Goal: Navigation & Orientation: Find specific page/section

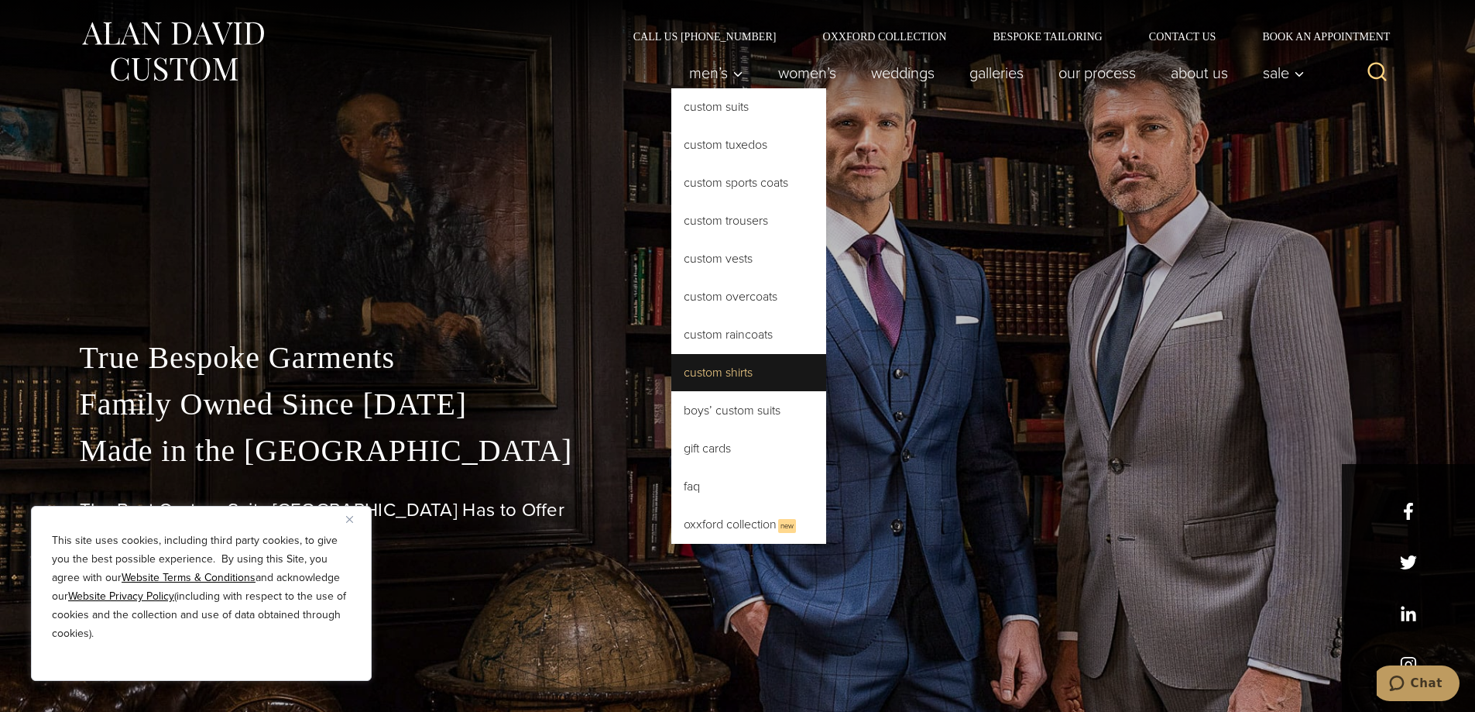
click at [700, 370] on link "Custom Shirts" at bounding box center [748, 372] width 155 height 37
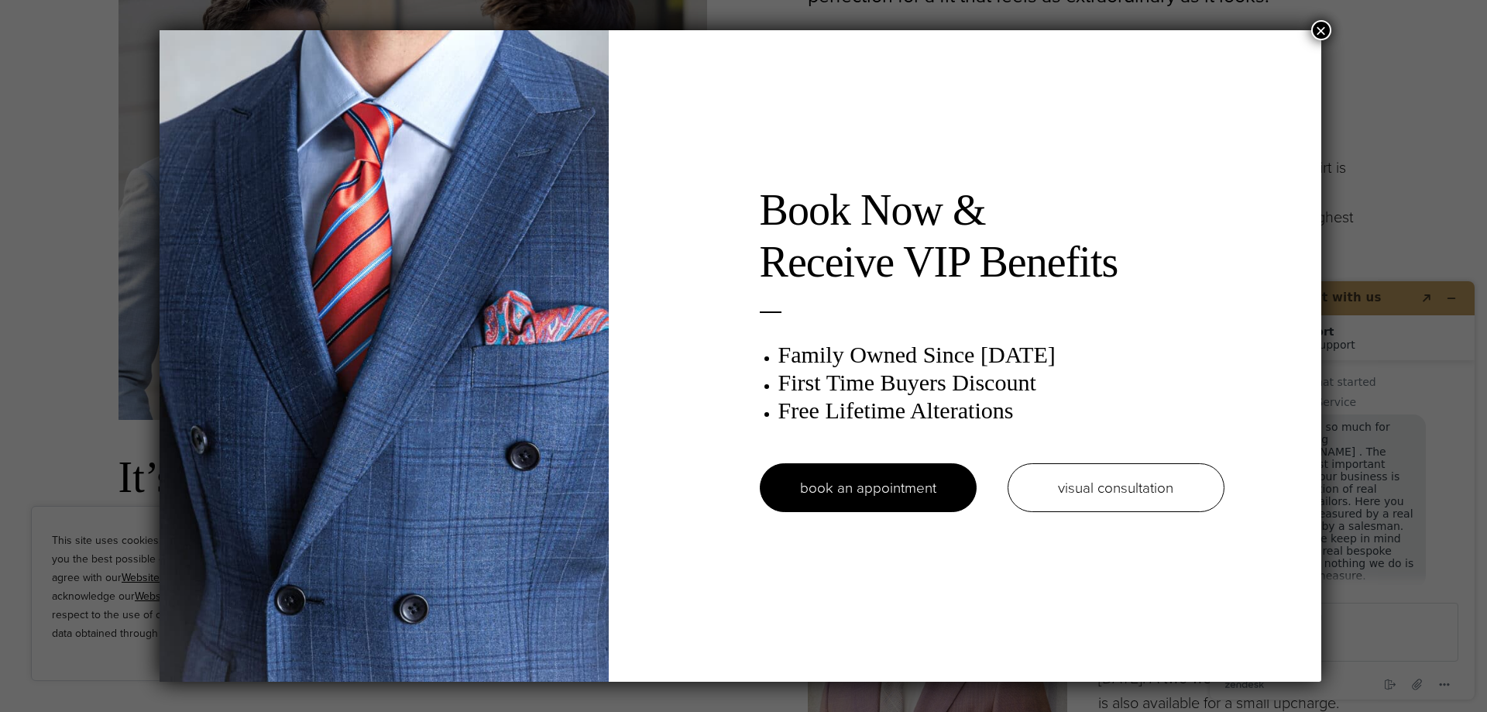
click at [1327, 29] on button "×" at bounding box center [1321, 30] width 20 height 20
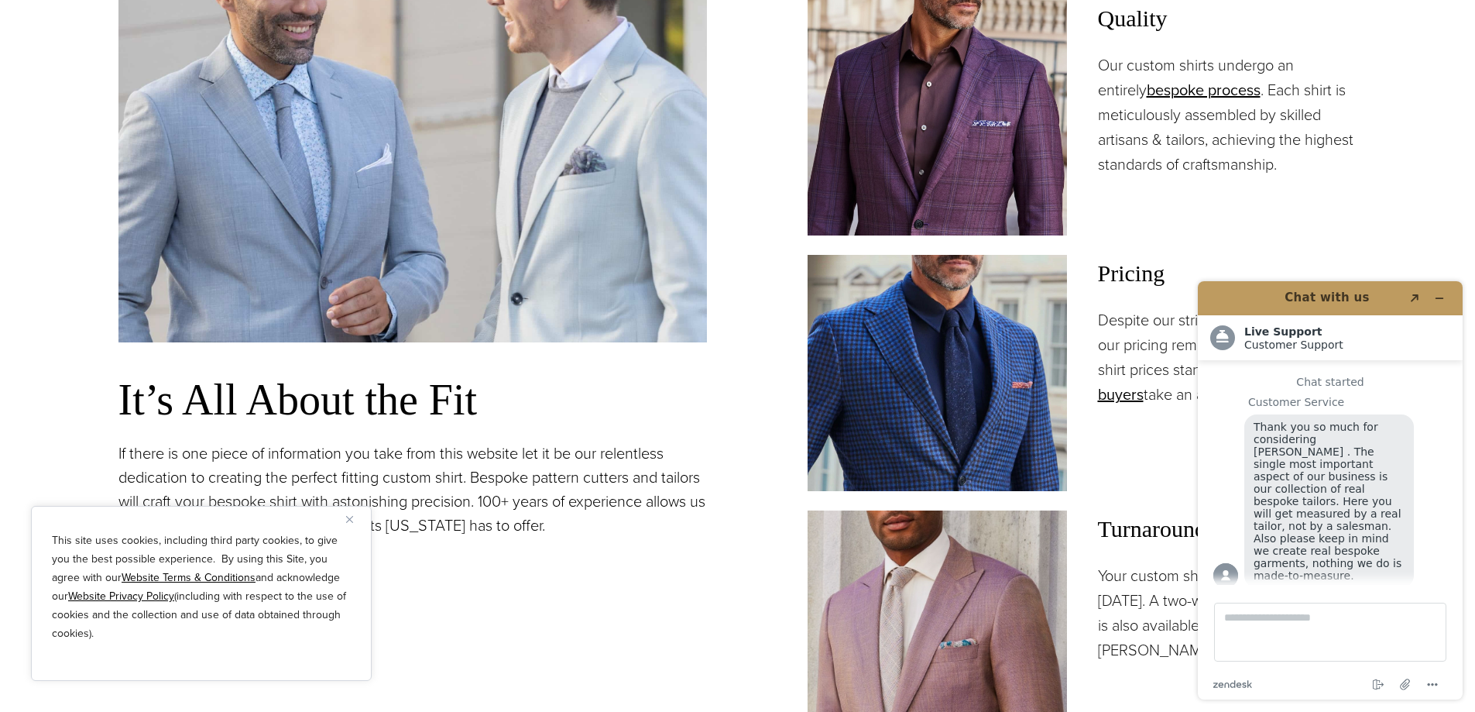
scroll to position [1162, 0]
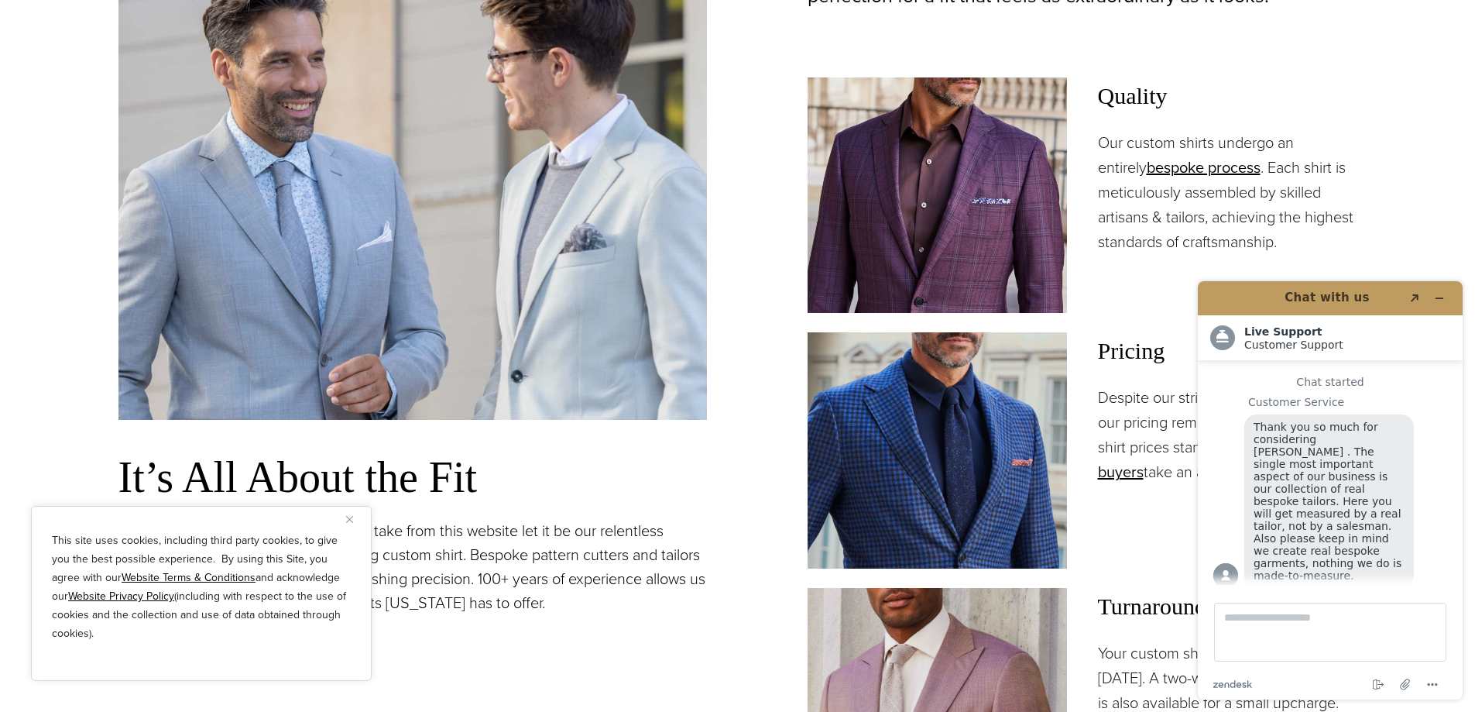
click at [1420, 221] on section "Our Custom Shirts: Meticulously Tailored for the Perfect Fit It’s All About the…" at bounding box center [737, 406] width 1475 height 1192
click at [1442, 296] on icon "Minimize widget" at bounding box center [1439, 298] width 11 height 11
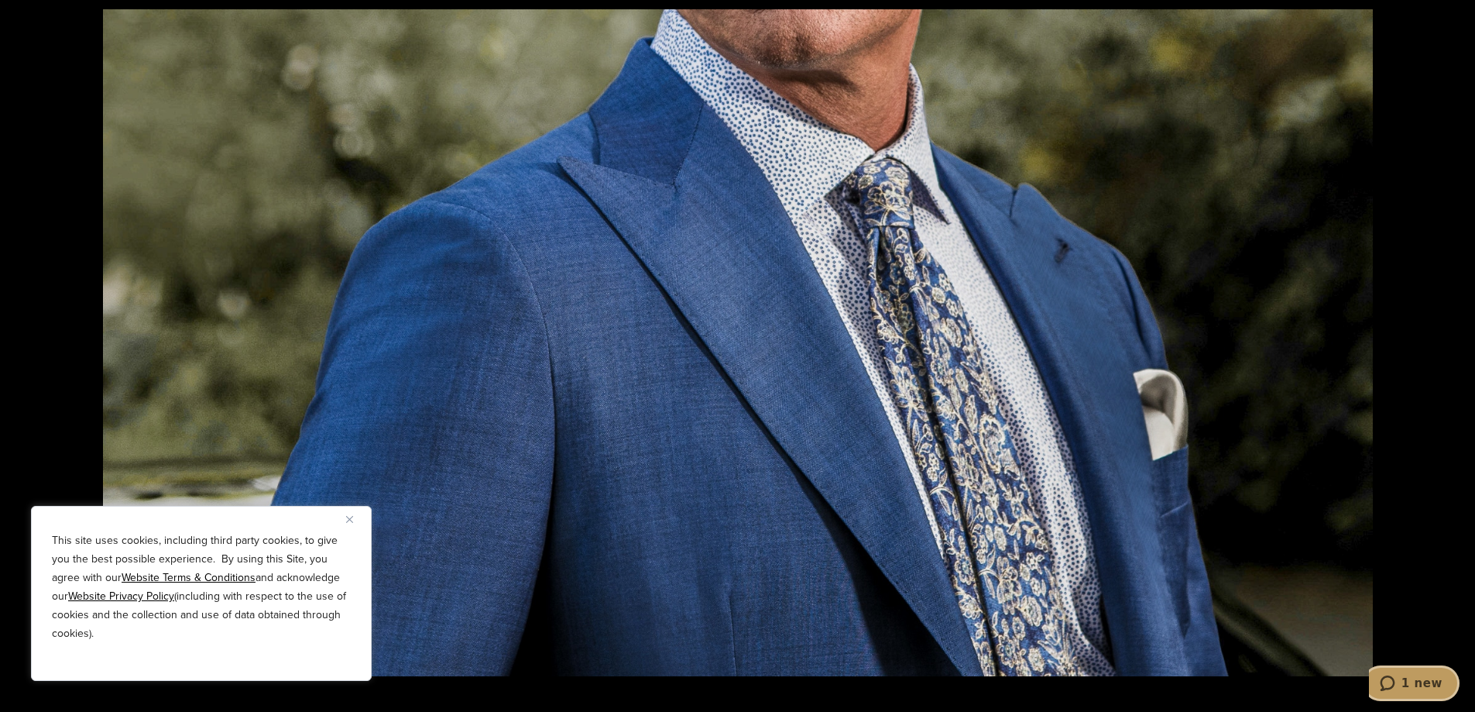
scroll to position [2478, 0]
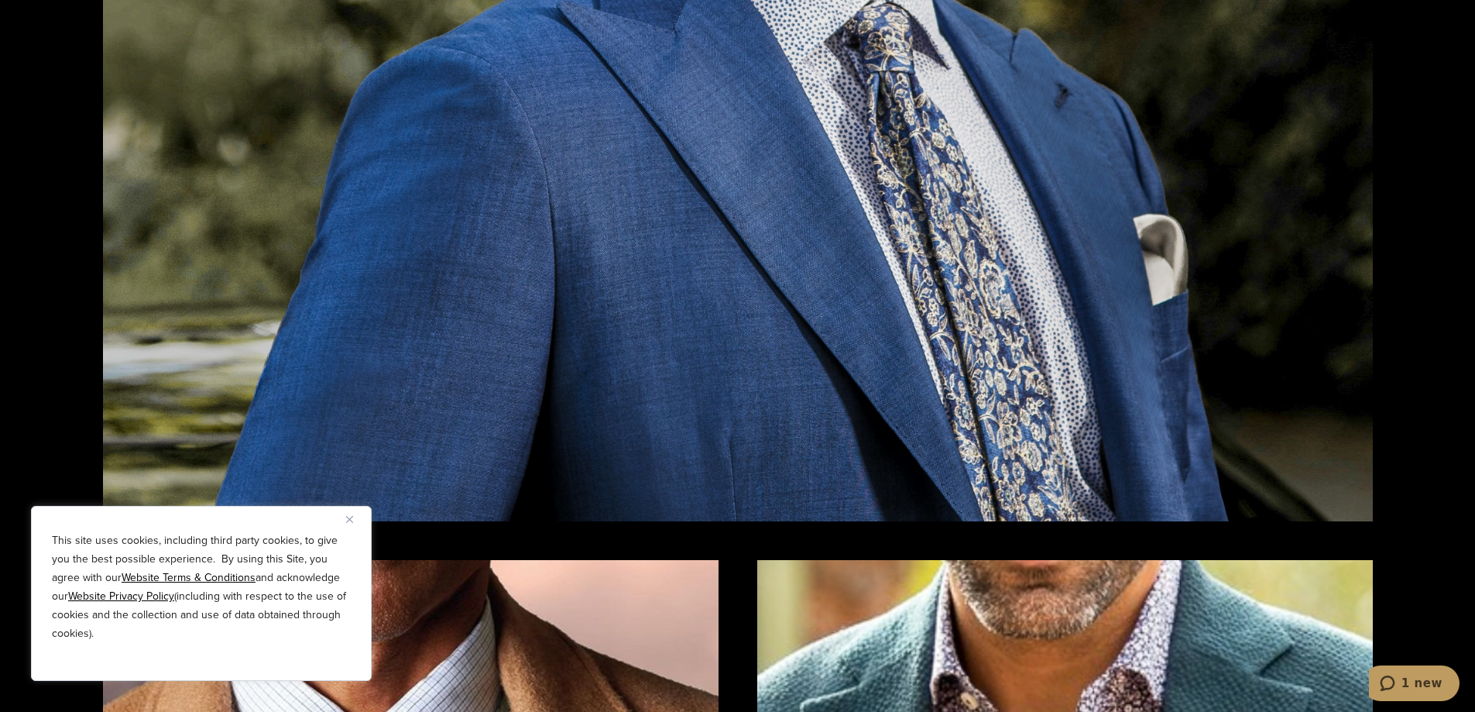
click at [346, 516] on img "Close" at bounding box center [349, 519] width 7 height 7
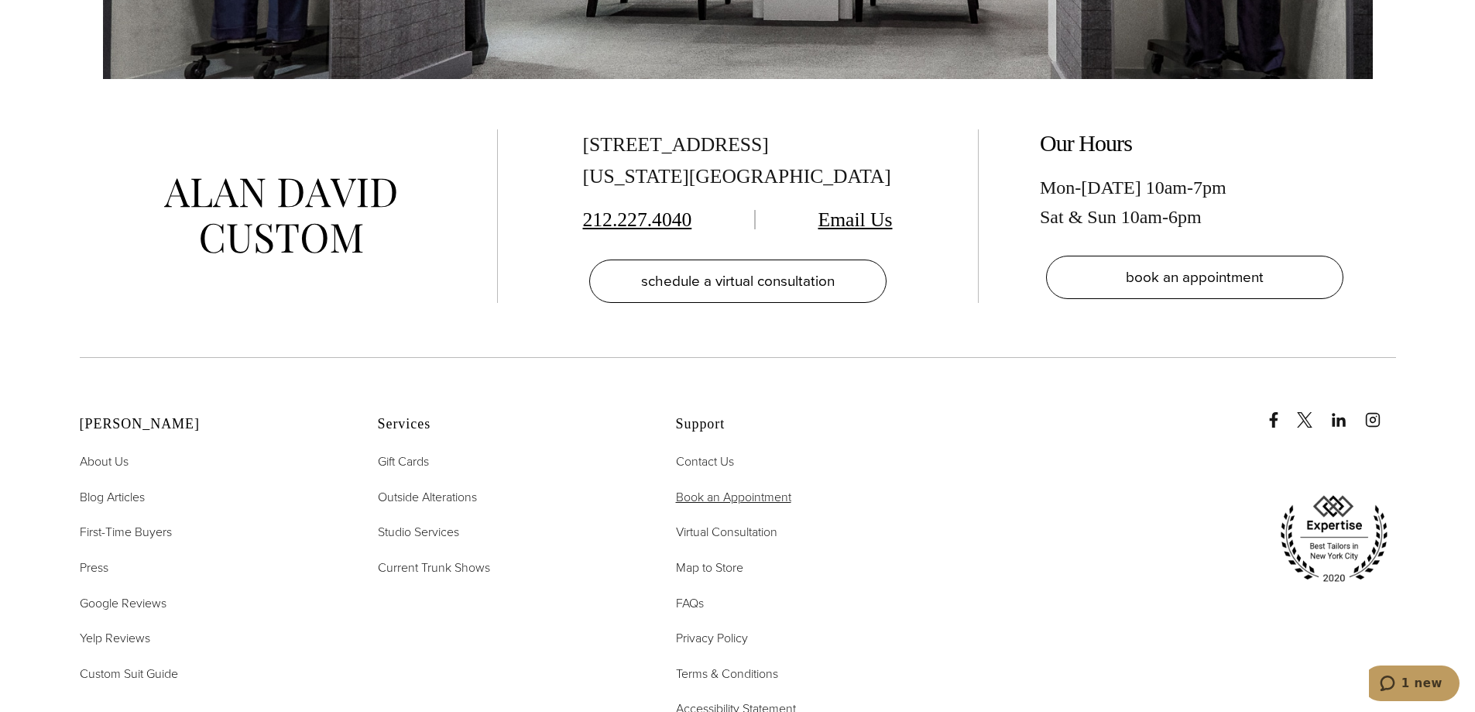
scroll to position [9757, 0]
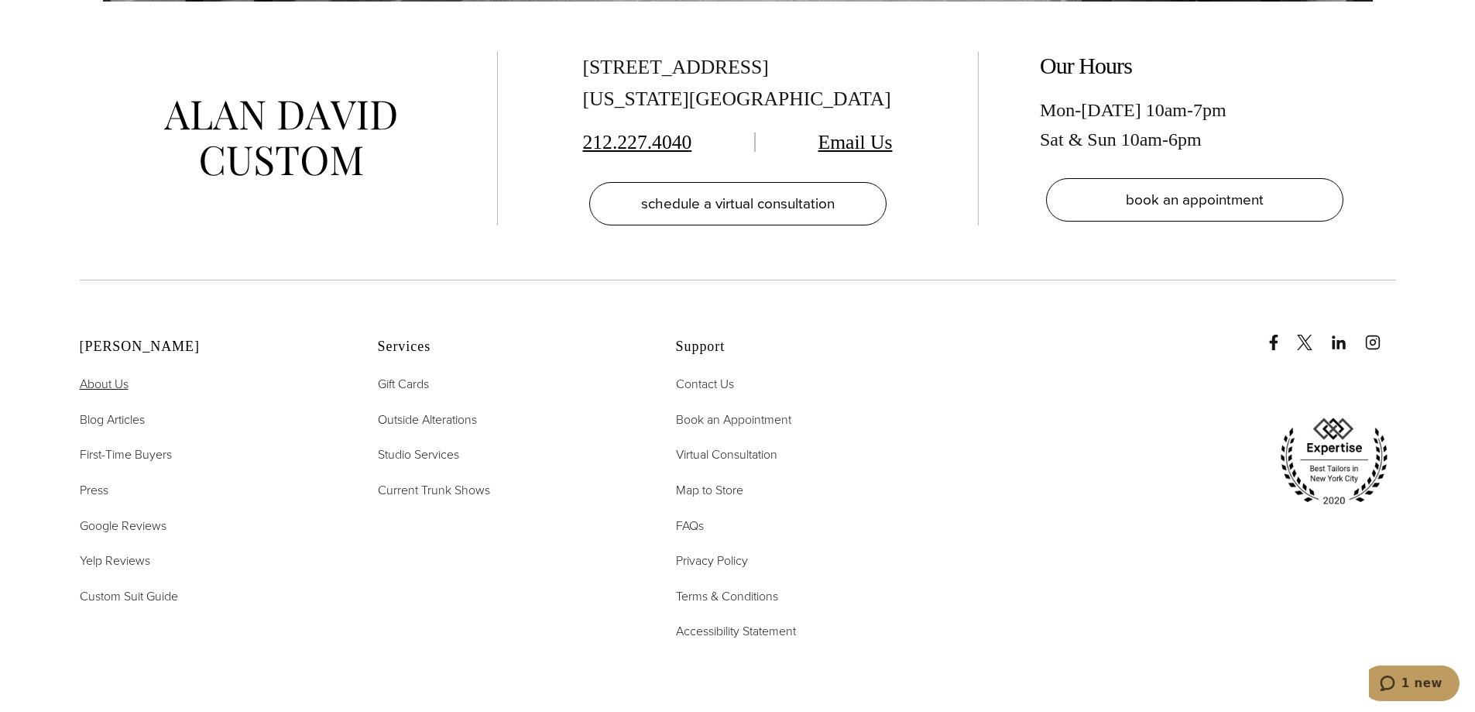
click at [107, 386] on span "About Us" at bounding box center [104, 384] width 49 height 18
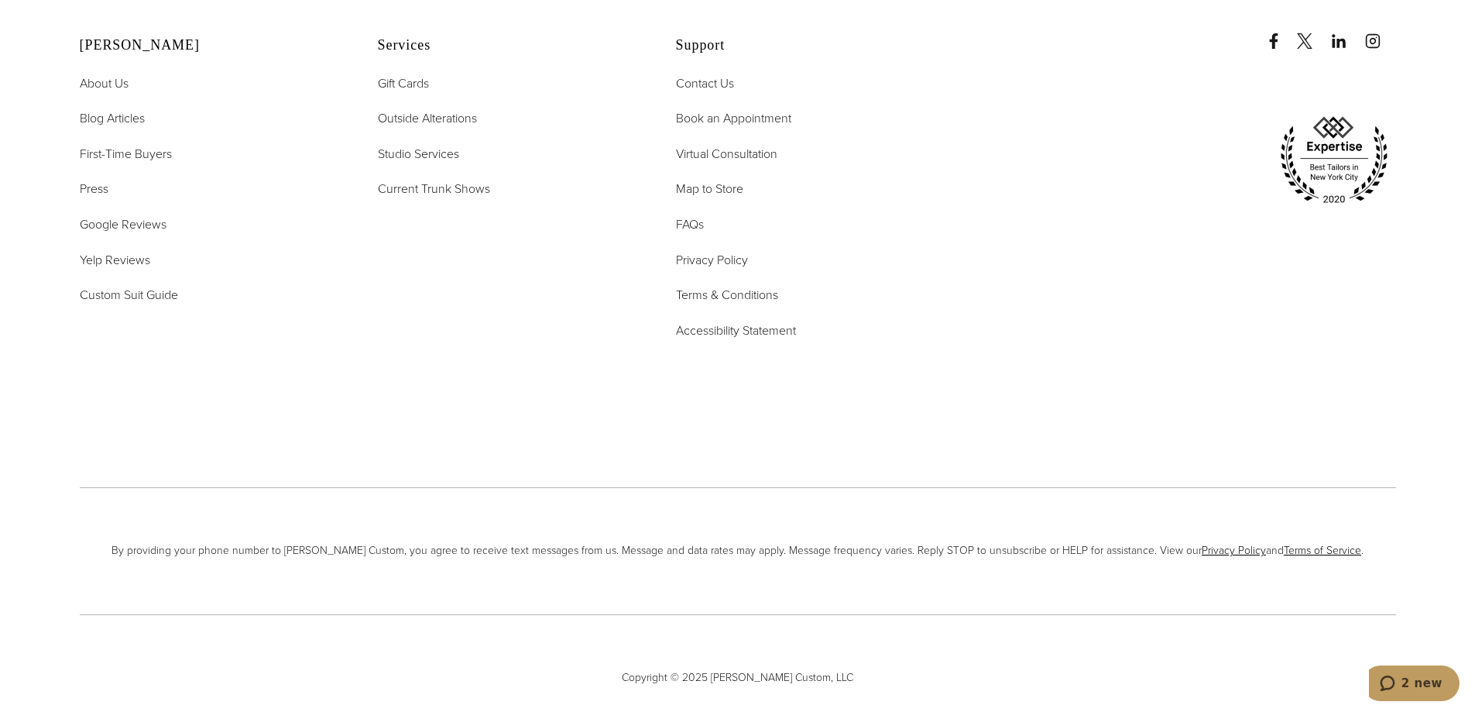
scroll to position [6342, 0]
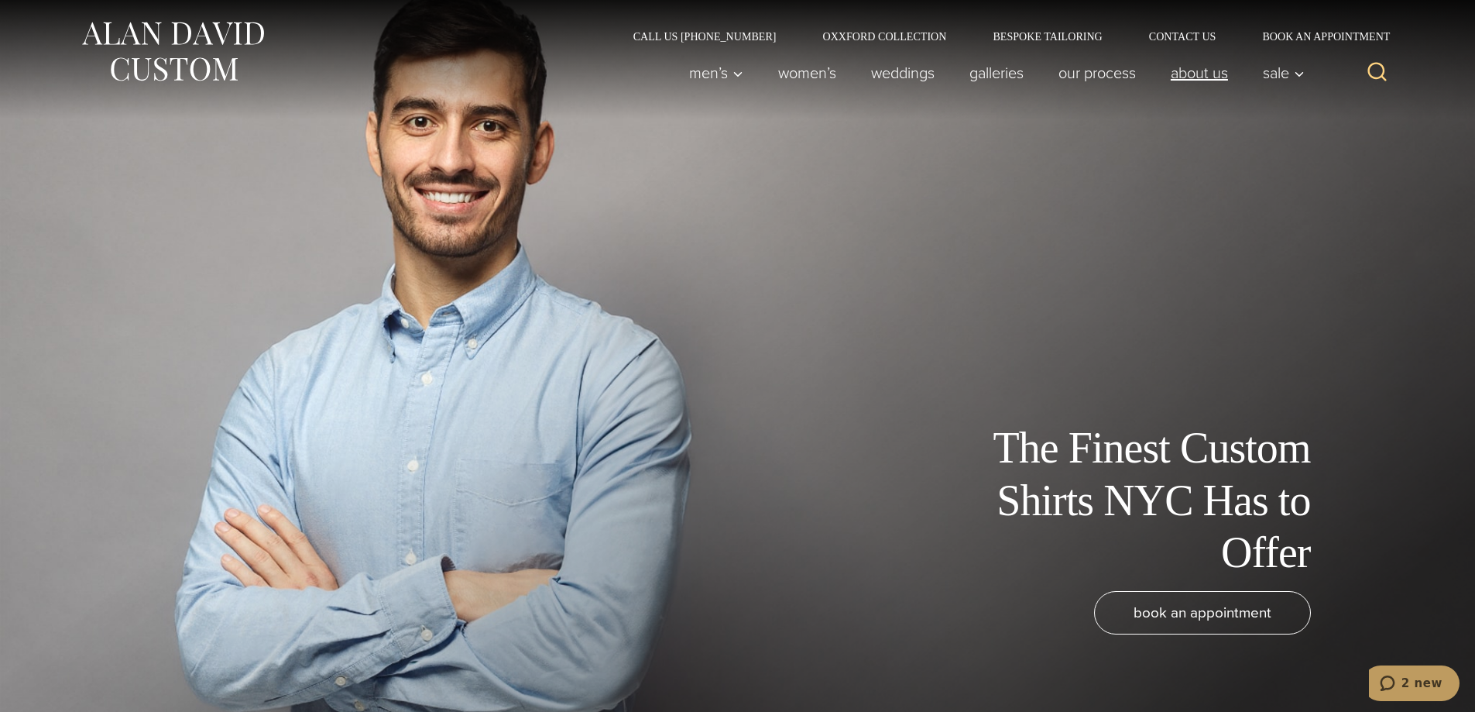
click at [1201, 75] on link "About Us" at bounding box center [1199, 72] width 92 height 31
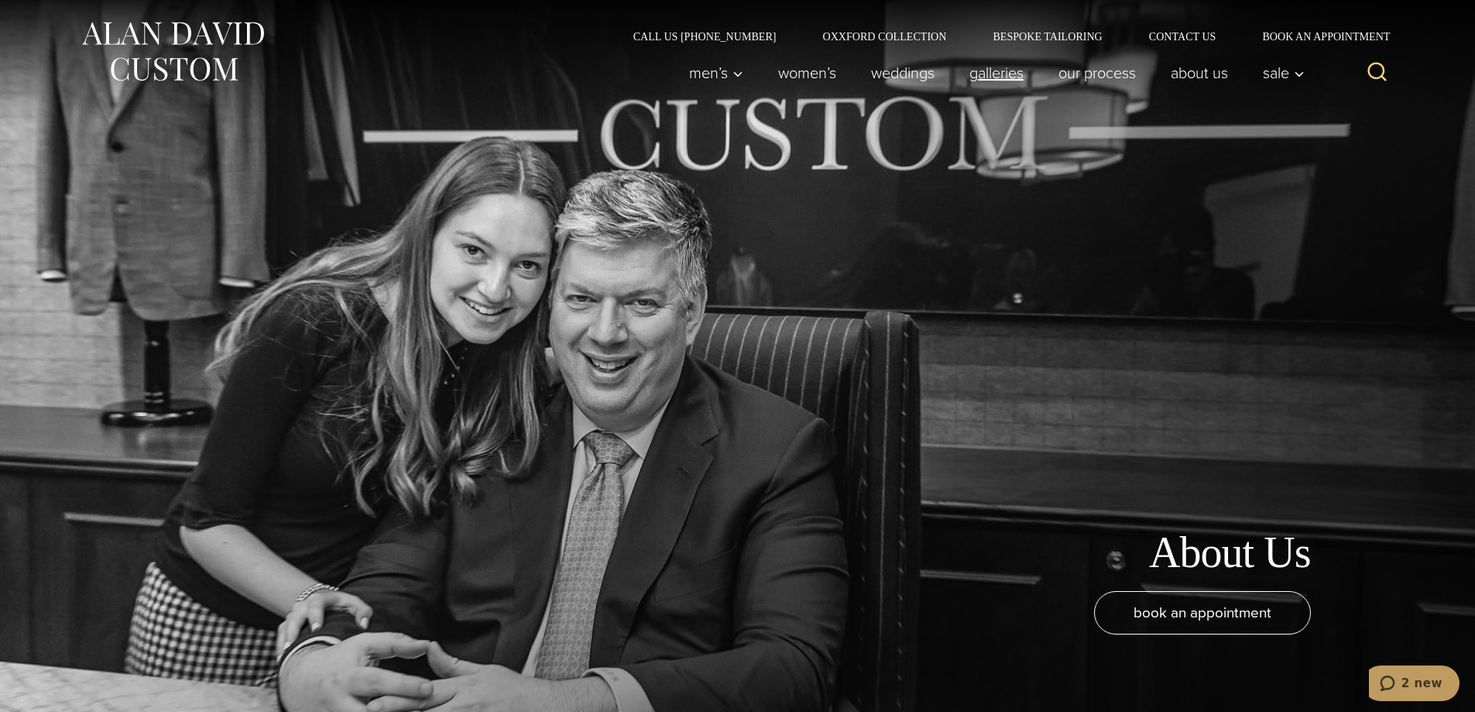
click at [989, 80] on link "Galleries" at bounding box center [996, 72] width 89 height 31
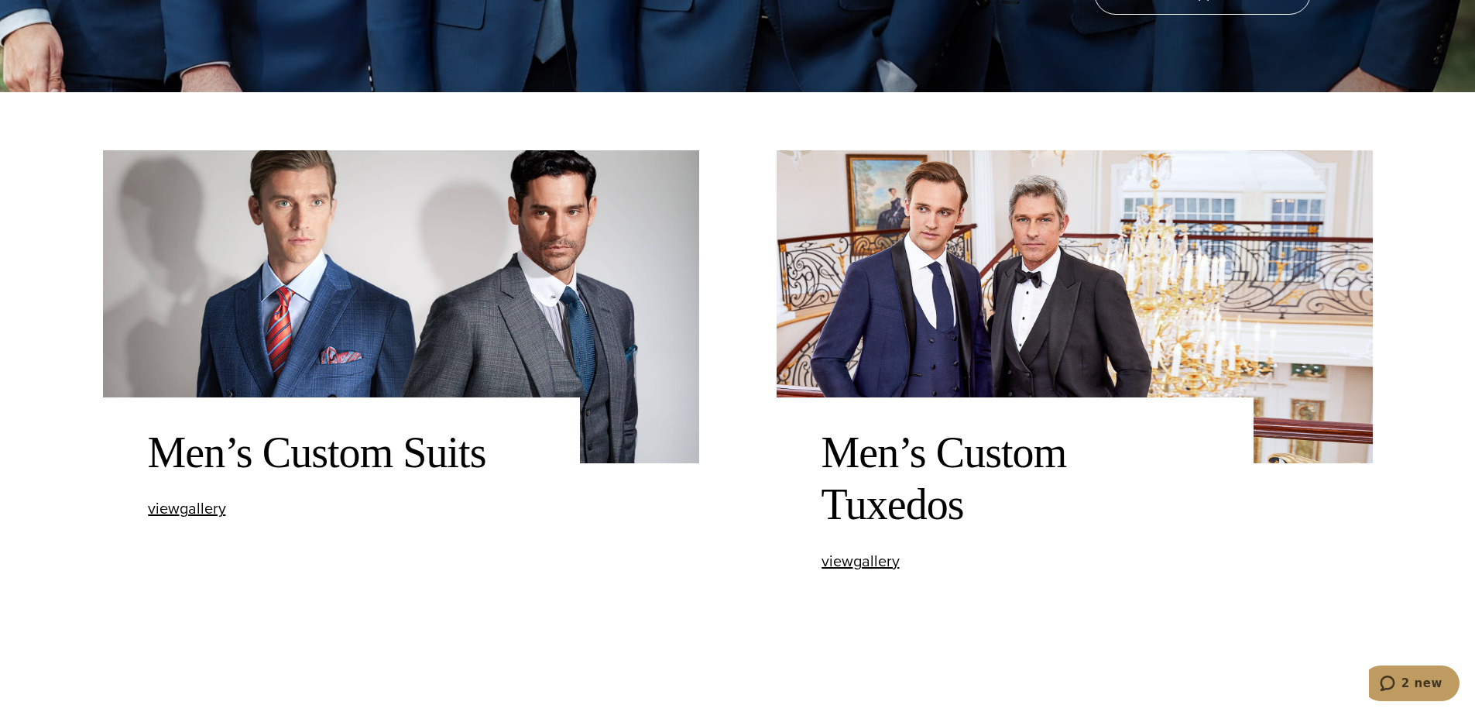
scroll to position [697, 0]
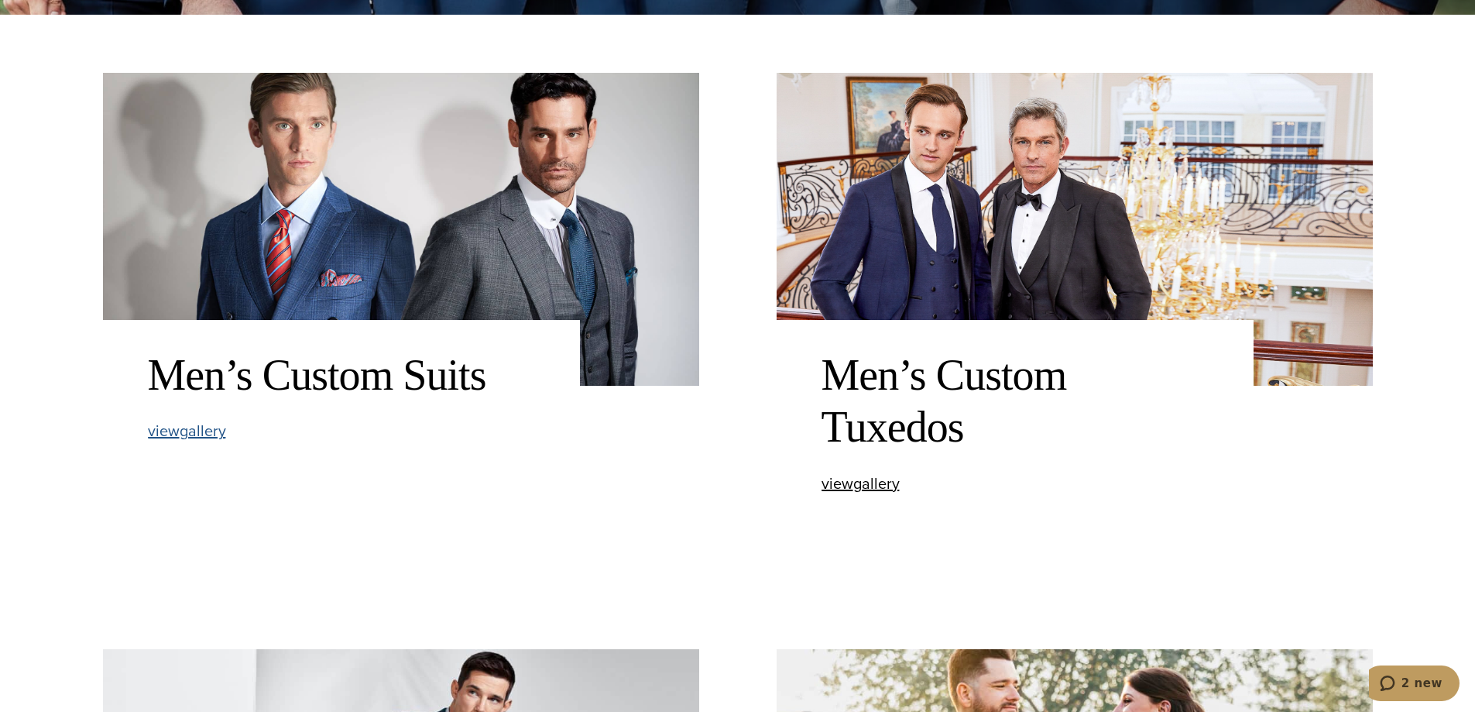
click at [205, 434] on span "view Men’s Custom Suits gallery" at bounding box center [187, 430] width 78 height 23
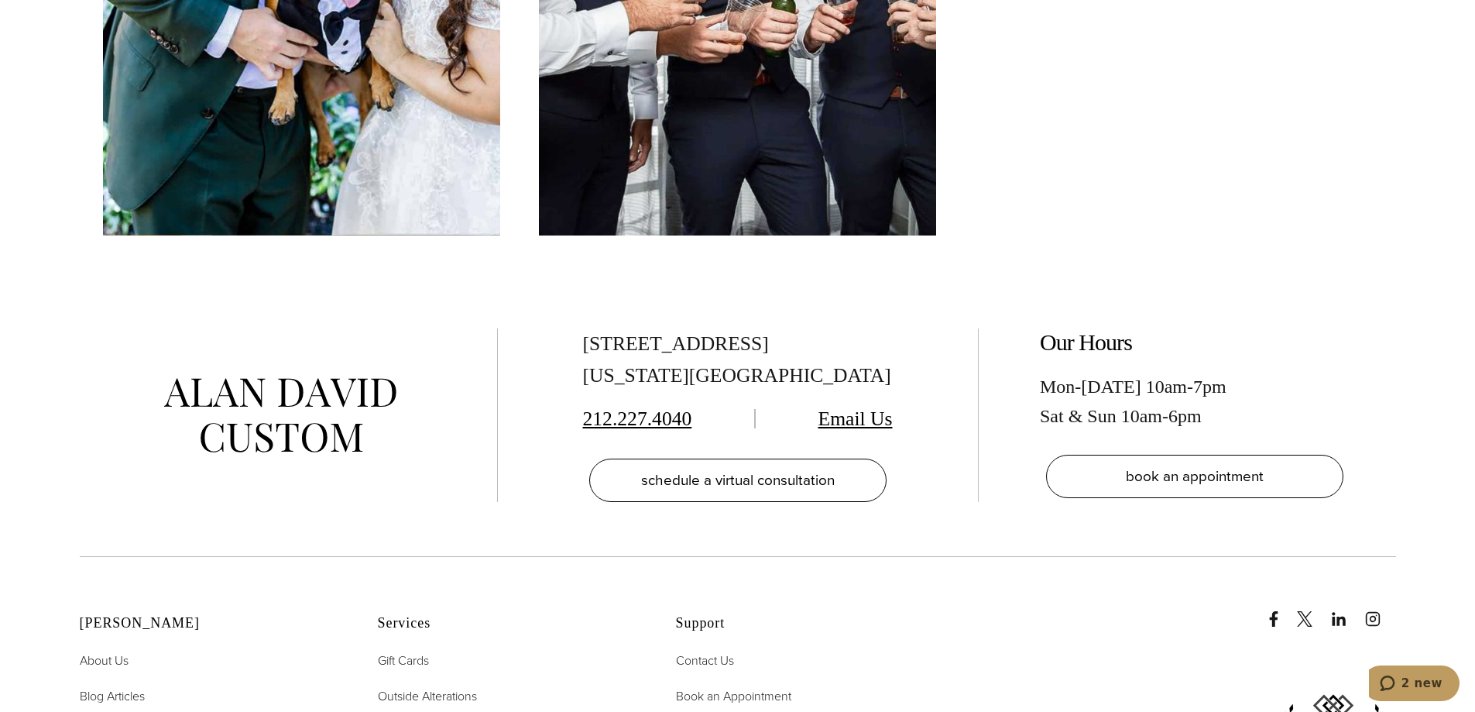
scroll to position [8518, 0]
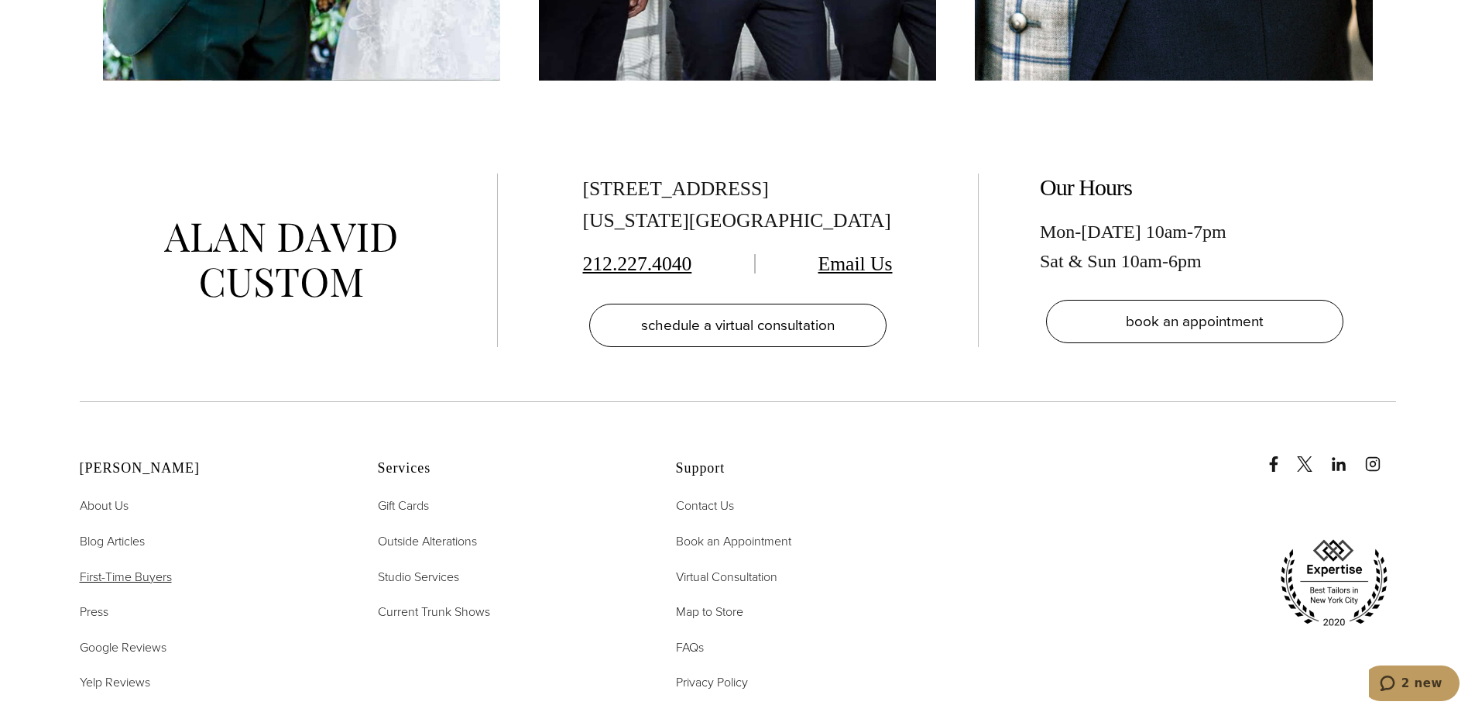
click at [112, 579] on span "First-Time Buyers" at bounding box center [126, 577] width 92 height 18
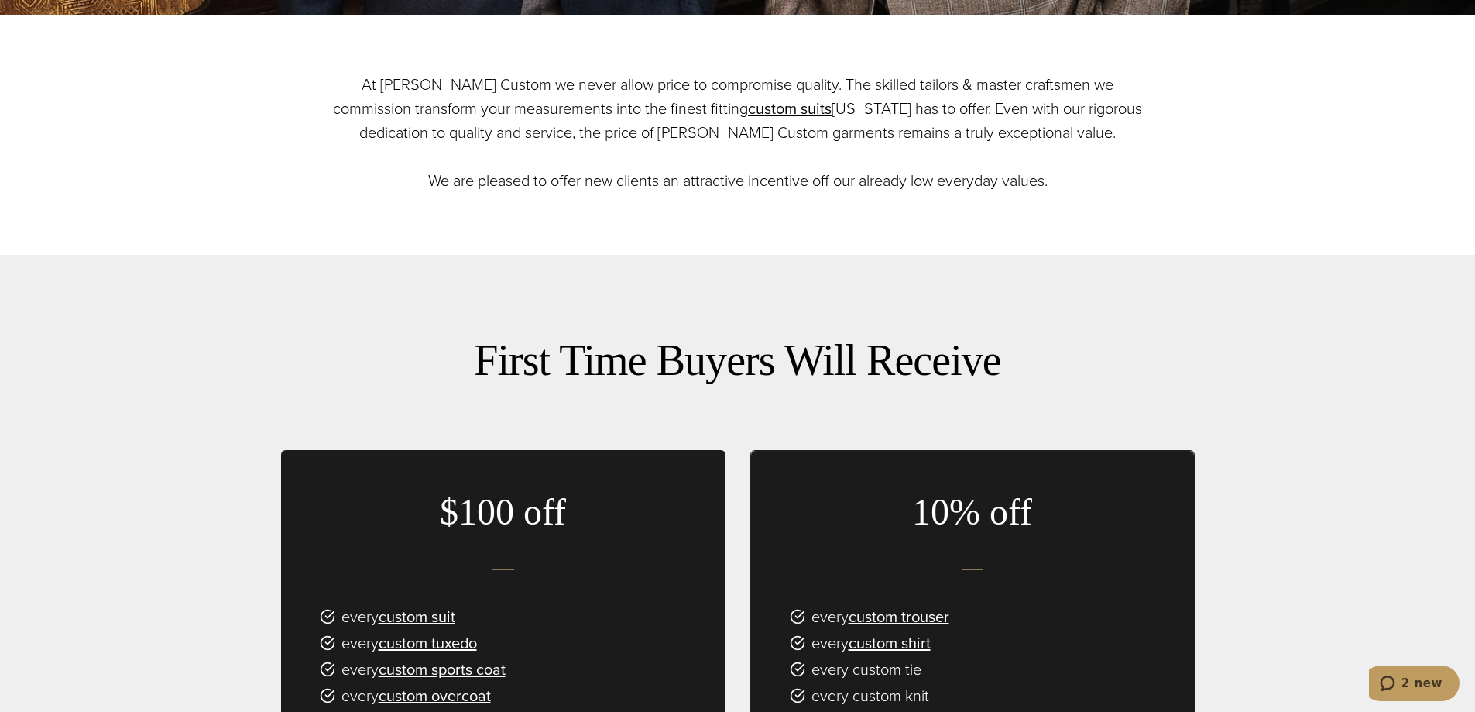
scroll to position [852, 0]
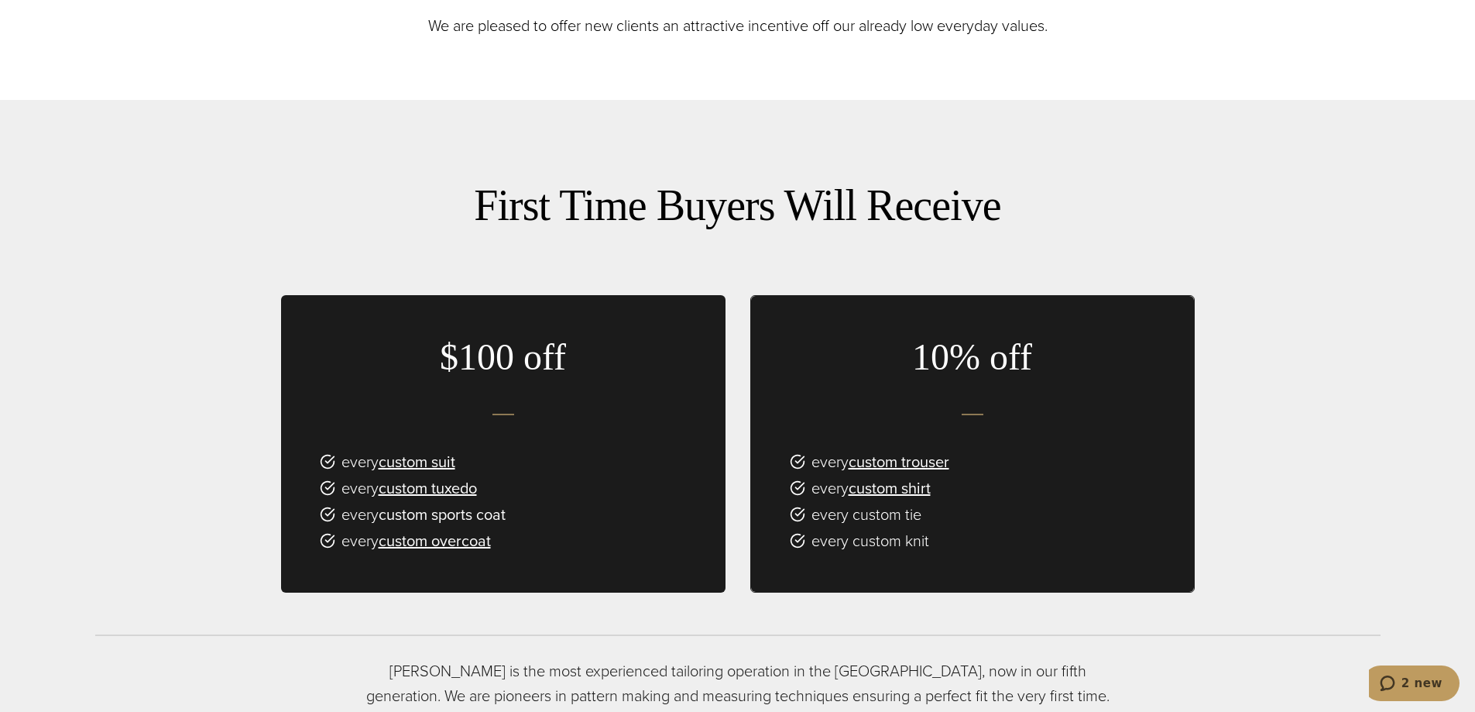
click at [479, 515] on link "custom sports coat" at bounding box center [442, 514] width 127 height 23
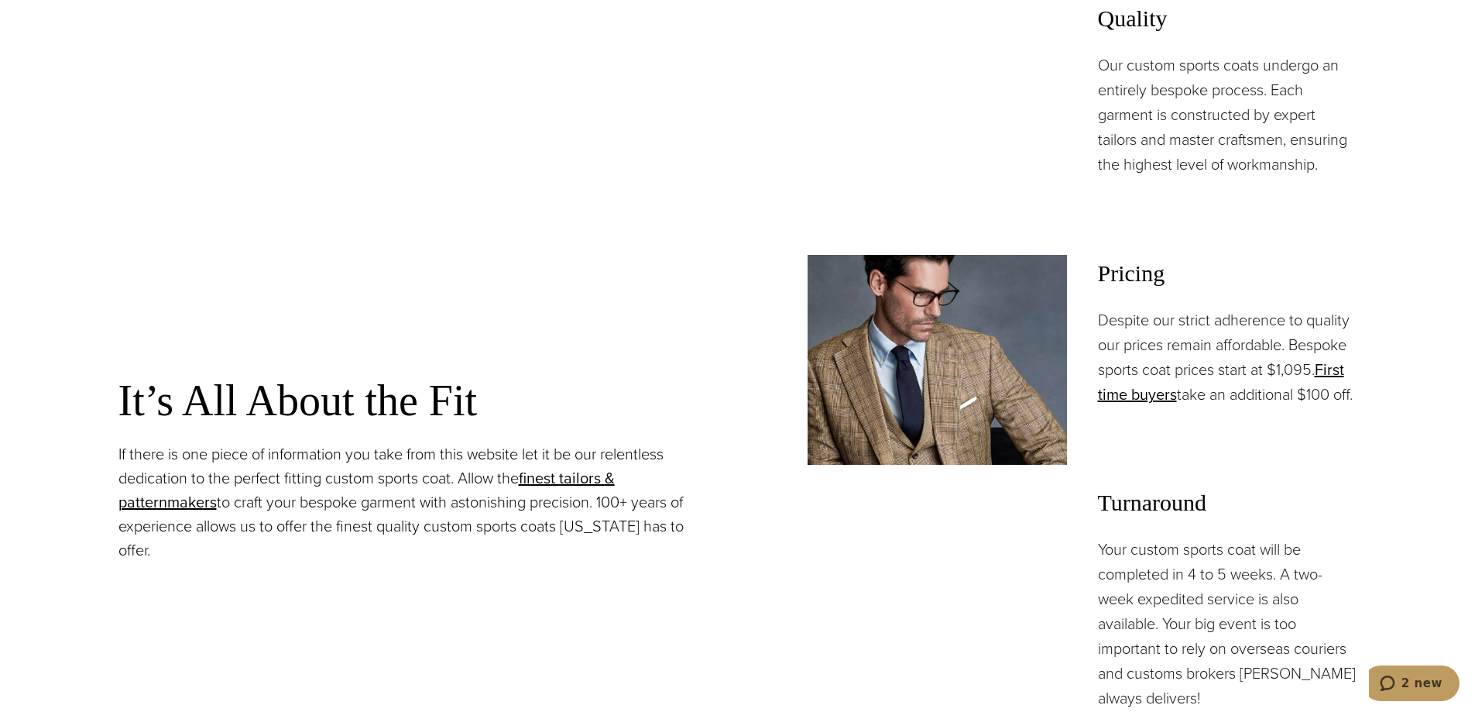
scroll to position [1162, 0]
